Goal: Task Accomplishment & Management: Use online tool/utility

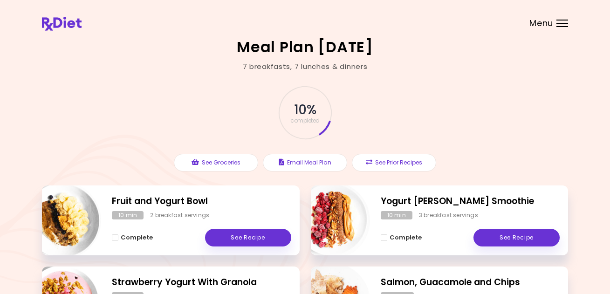
click at [553, 25] on header at bounding box center [305, 18] width 610 height 37
click at [537, 22] on span "Menu" at bounding box center [541, 23] width 24 height 8
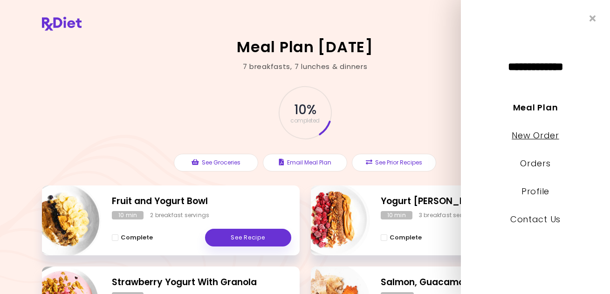
click at [532, 134] on link "New Order" at bounding box center [534, 135] width 47 height 12
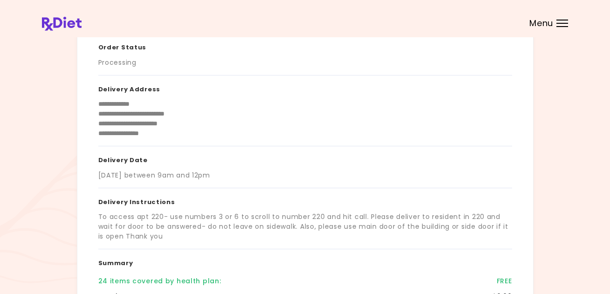
scroll to position [186, 0]
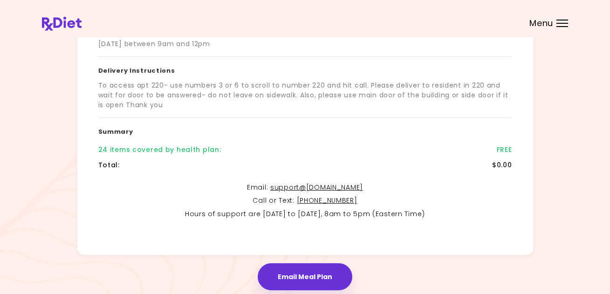
click at [308, 275] on button "Email Meal Plan" at bounding box center [305, 276] width 95 height 27
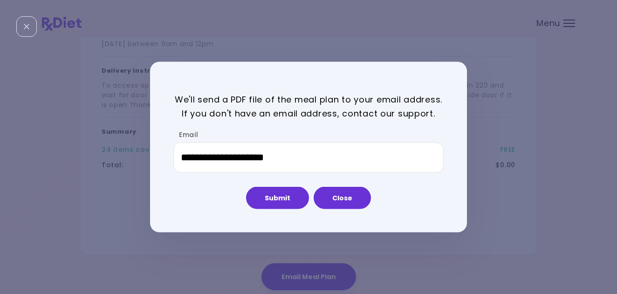
click at [335, 195] on button "Close" at bounding box center [341, 198] width 57 height 22
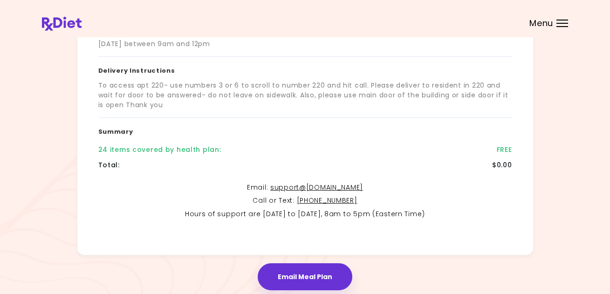
click at [542, 24] on span "Menu" at bounding box center [541, 23] width 24 height 8
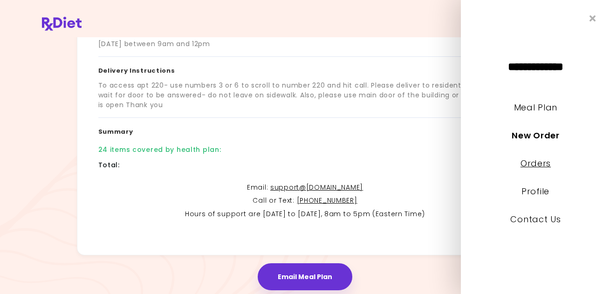
click at [533, 162] on link "Orders" at bounding box center [535, 163] width 30 height 12
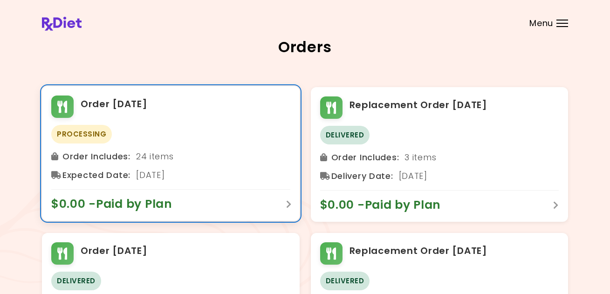
click at [223, 163] on div "Order Includes : 24 items" at bounding box center [170, 156] width 239 height 15
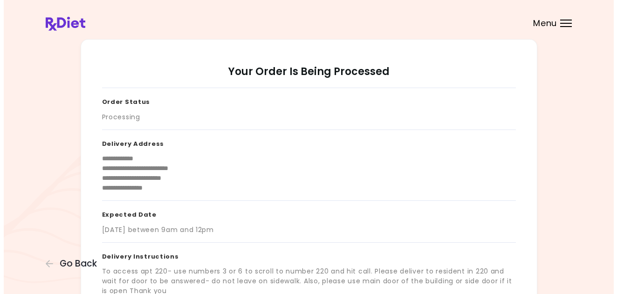
scroll to position [186, 0]
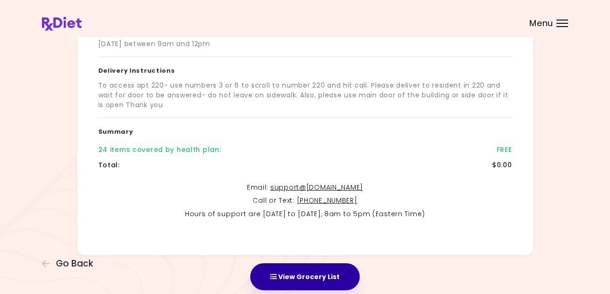
click at [305, 272] on button "View Grocery List" at bounding box center [304, 276] width 109 height 27
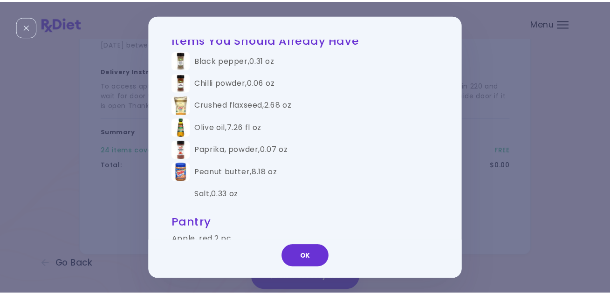
scroll to position [838, 0]
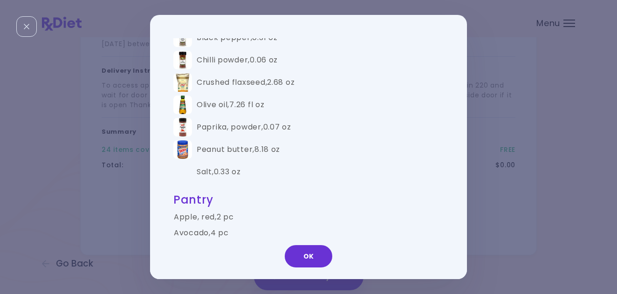
click at [306, 259] on button "OK" at bounding box center [308, 256] width 47 height 22
